Goal: Obtain resource: Download file/media

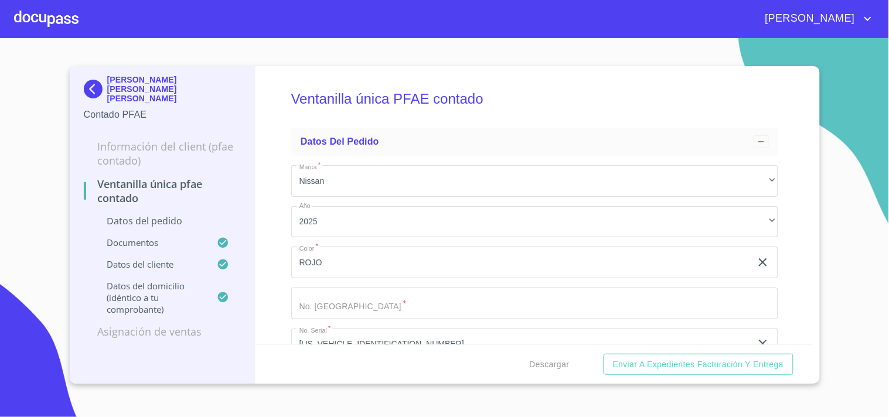
scroll to position [1650, 0]
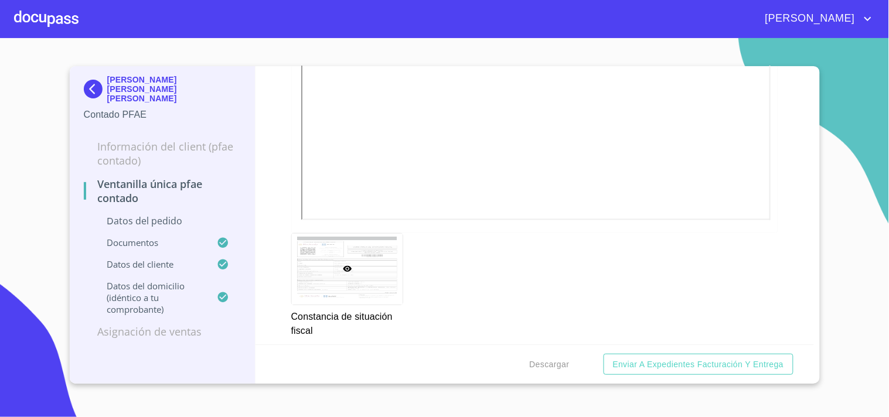
click at [42, 19] on div at bounding box center [46, 19] width 64 height 38
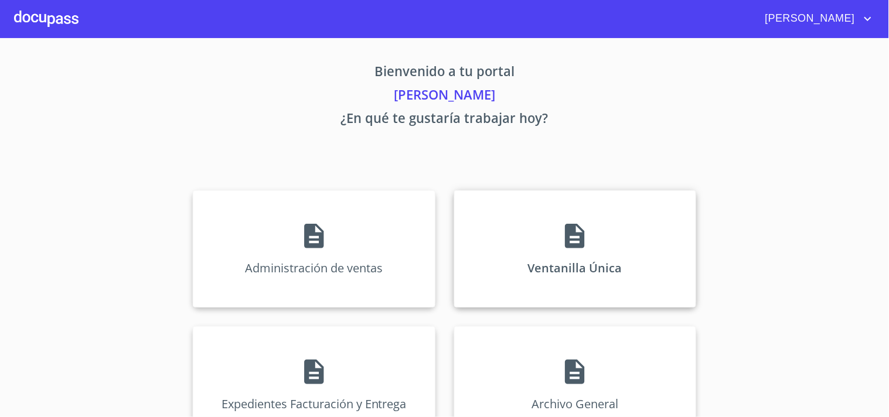
click at [614, 214] on div "Ventanilla Única" at bounding box center [575, 249] width 242 height 117
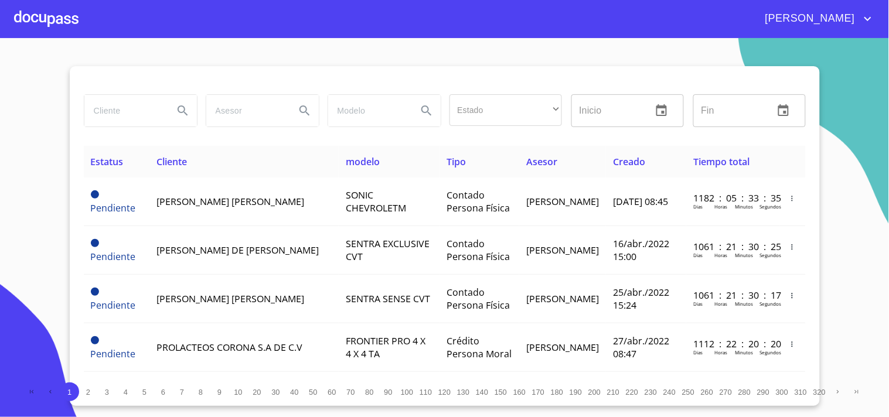
click at [32, 0] on div at bounding box center [46, 19] width 64 height 38
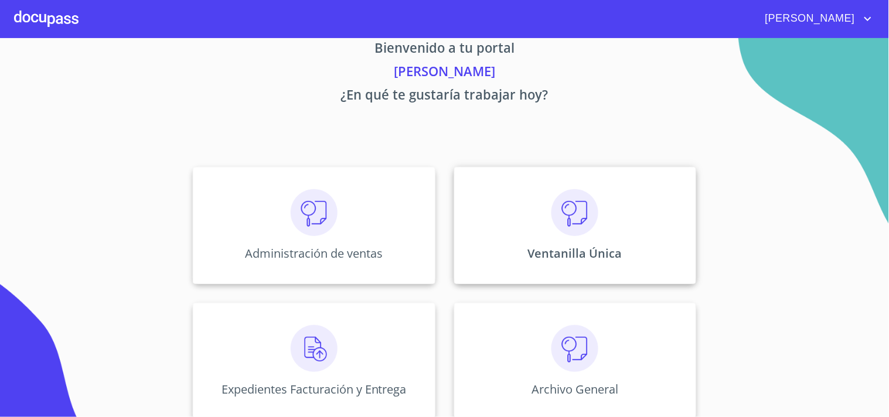
scroll to position [35, 0]
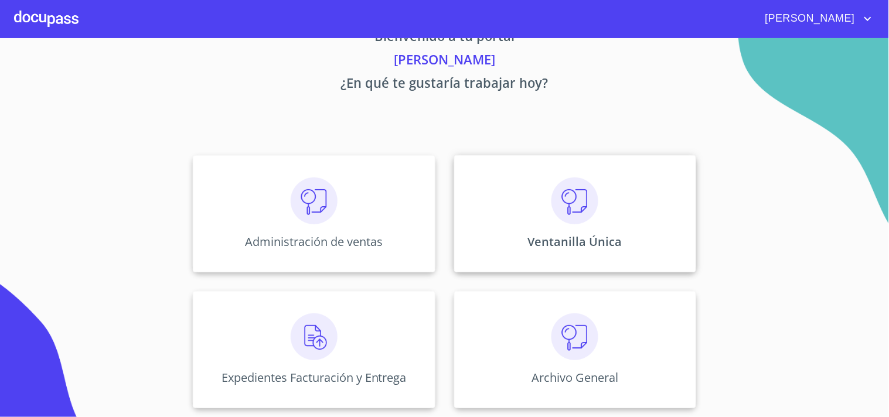
click at [583, 237] on p "Ventanilla Única" at bounding box center [575, 242] width 94 height 16
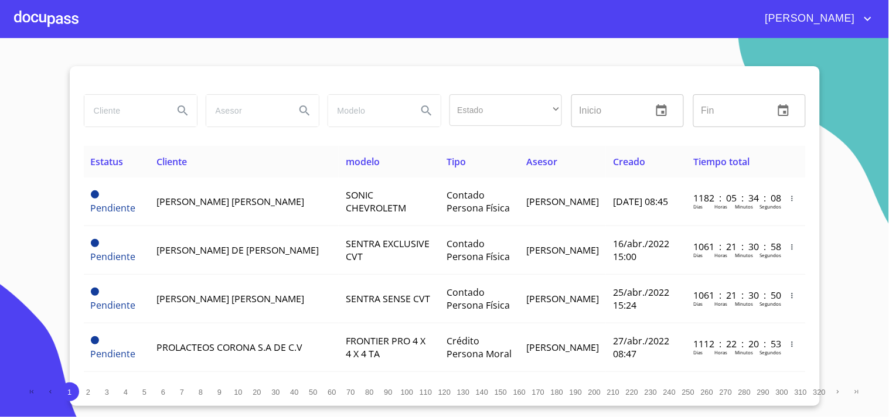
click at [137, 102] on input "search" at bounding box center [124, 111] width 80 height 32
type input "g"
type input "[PERSON_NAME]"
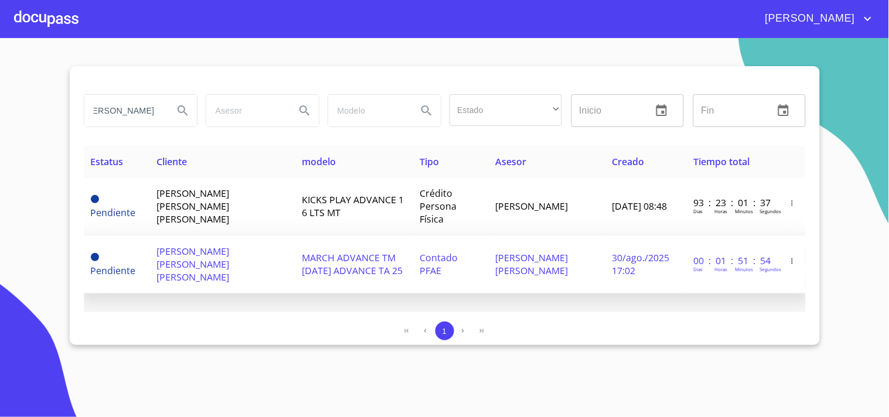
scroll to position [0, 0]
click at [407, 249] on td "MARCH ADVANCE TM [DATE] ADVANCE TA 25" at bounding box center [355, 265] width 118 height 58
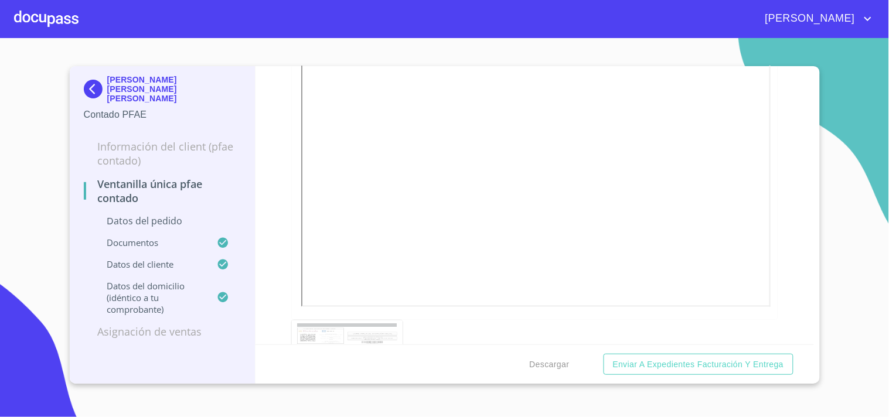
scroll to position [1498, 0]
click at [548, 365] on span "Descargar" at bounding box center [550, 365] width 40 height 15
click at [61, 22] on div at bounding box center [46, 19] width 64 height 38
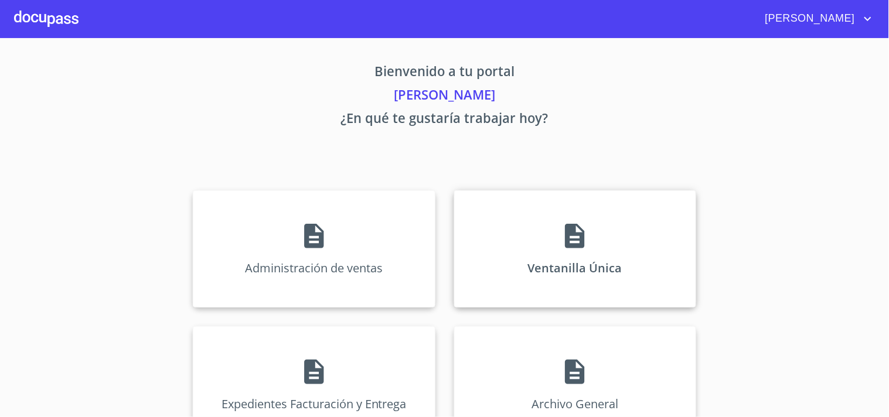
click at [567, 219] on div "Ventanilla Única" at bounding box center [575, 249] width 242 height 117
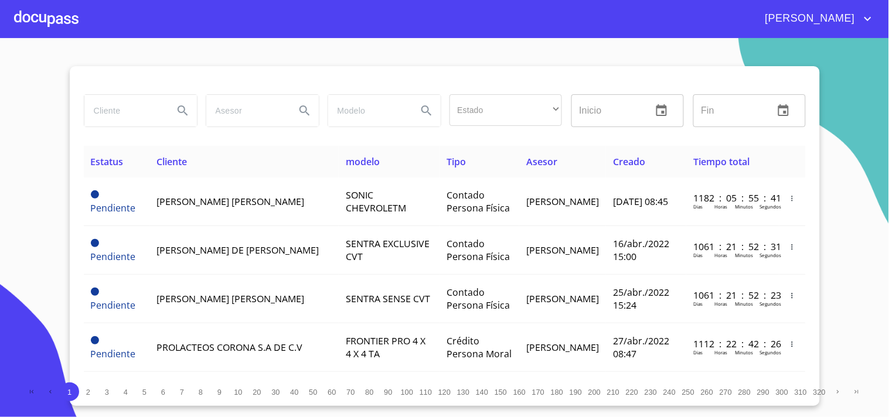
click at [113, 108] on input "search" at bounding box center [124, 111] width 80 height 32
type input "[PERSON_NAME]"
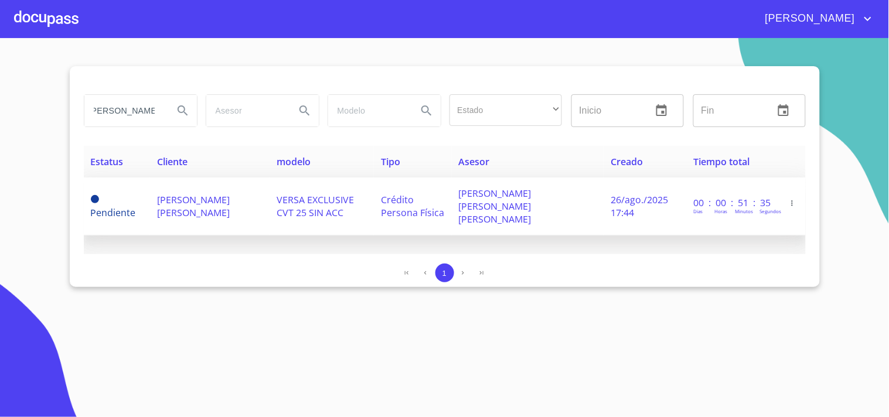
click at [511, 189] on span "[PERSON_NAME] [PERSON_NAME] [PERSON_NAME]" at bounding box center [495, 206] width 73 height 39
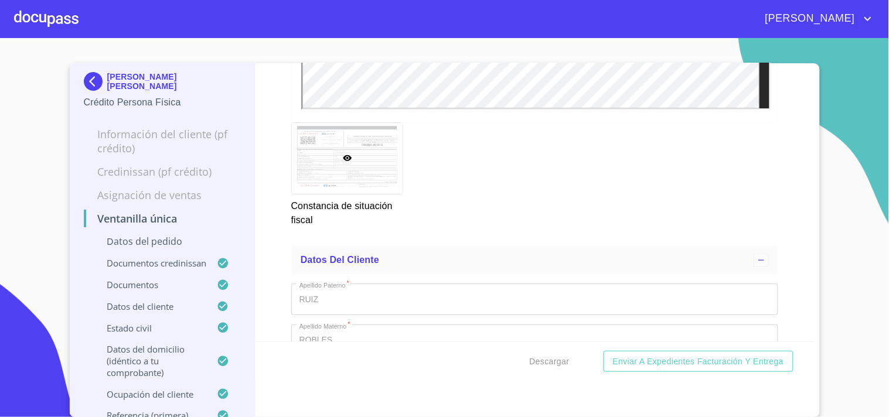
scroll to position [3506, 0]
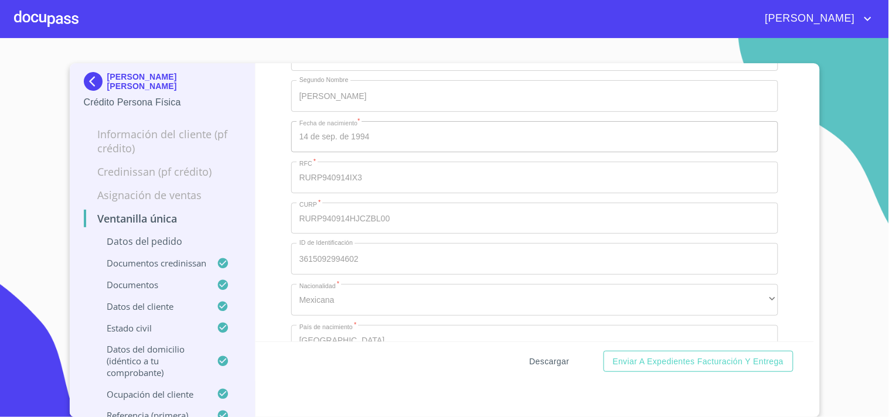
click at [558, 356] on span "Descargar" at bounding box center [550, 362] width 40 height 15
